Goal: Task Accomplishment & Management: Manage account settings

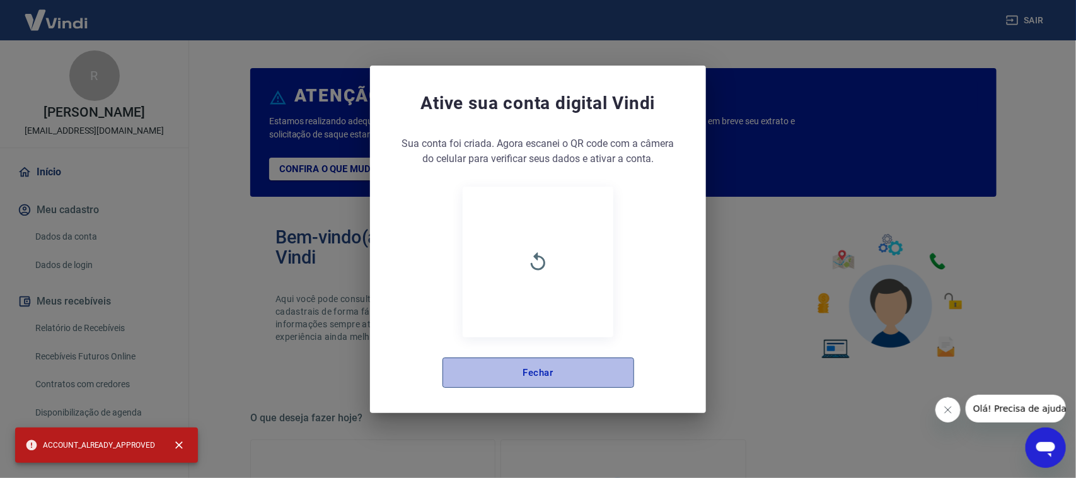
click at [550, 372] on button "Fechar" at bounding box center [538, 372] width 192 height 30
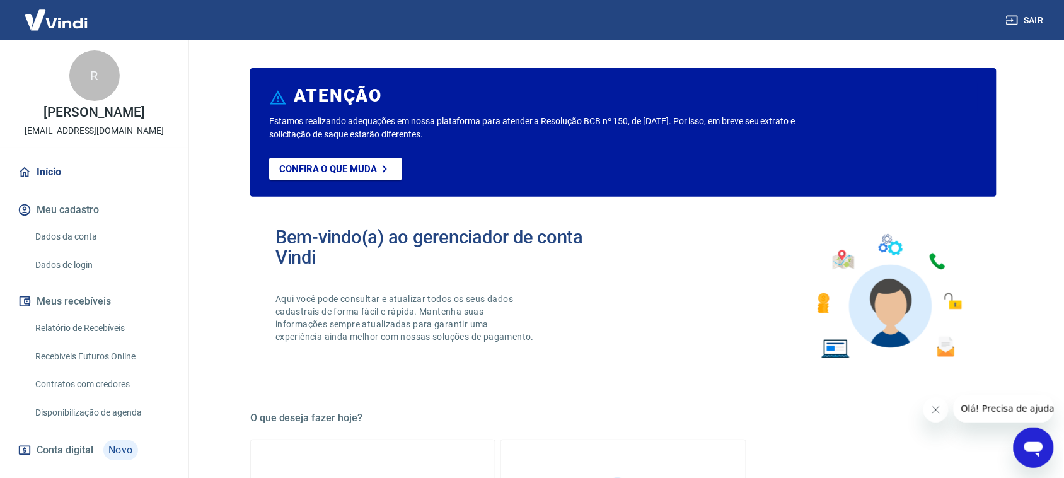
click at [1042, 20] on button "Sair" at bounding box center [1025, 20] width 45 height 23
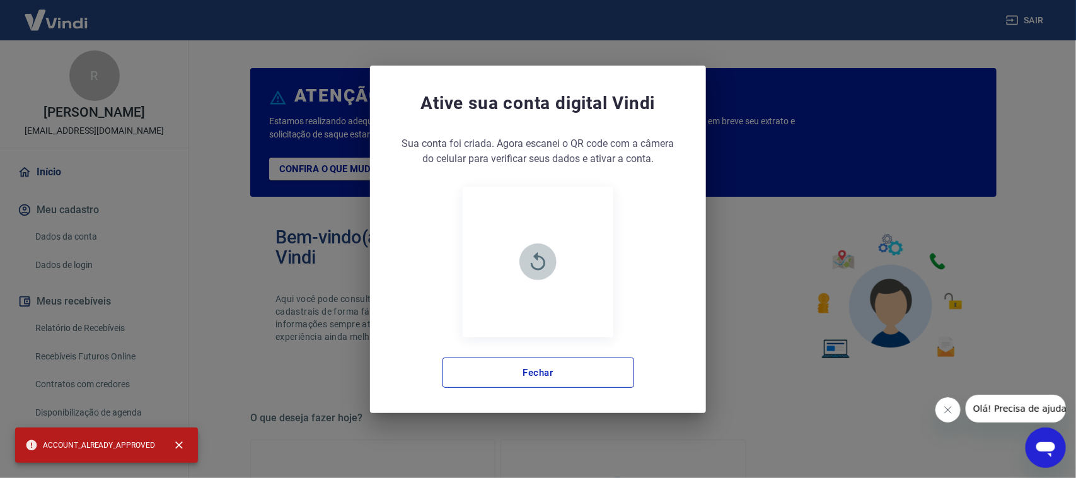
click at [547, 250] on button "button" at bounding box center [537, 261] width 37 height 37
